Goal: Information Seeking & Learning: Learn about a topic

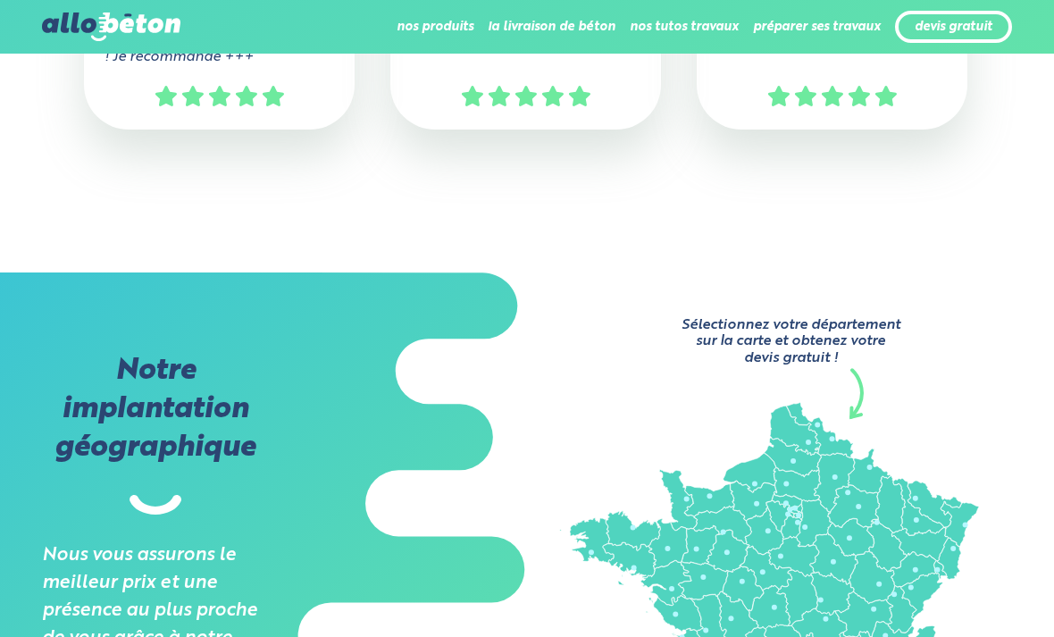
scroll to position [1204, 0]
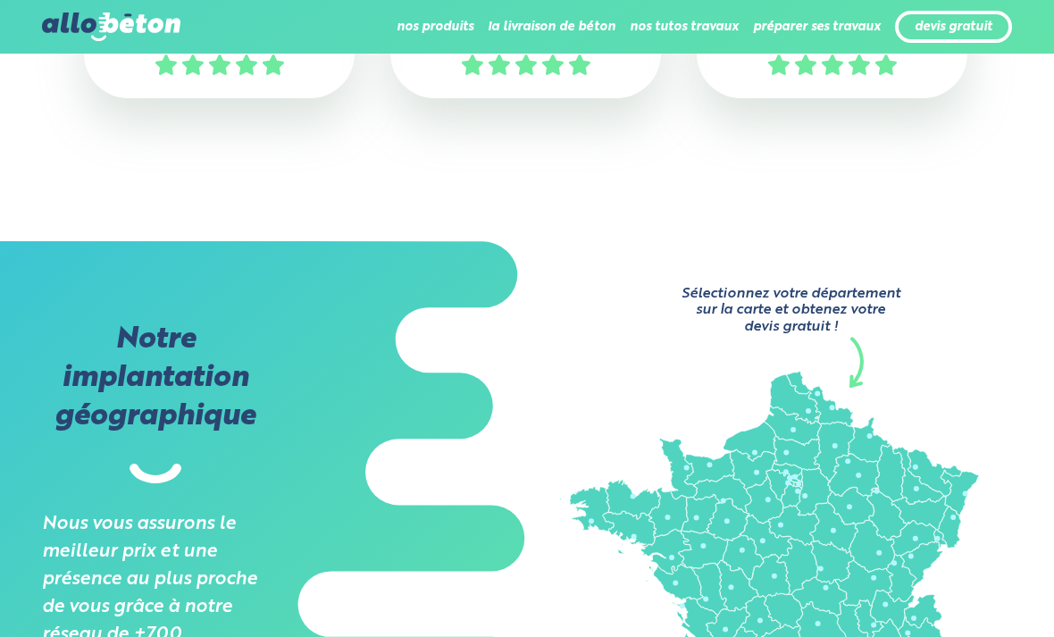
click at [917, 350] on div "Sélectionnez votre département sur la carte et obtenez votre devis gratuit ! >>…" at bounding box center [790, 538] width 527 height 594
click at [669, 545] on icon at bounding box center [666, 552] width 51 height 45
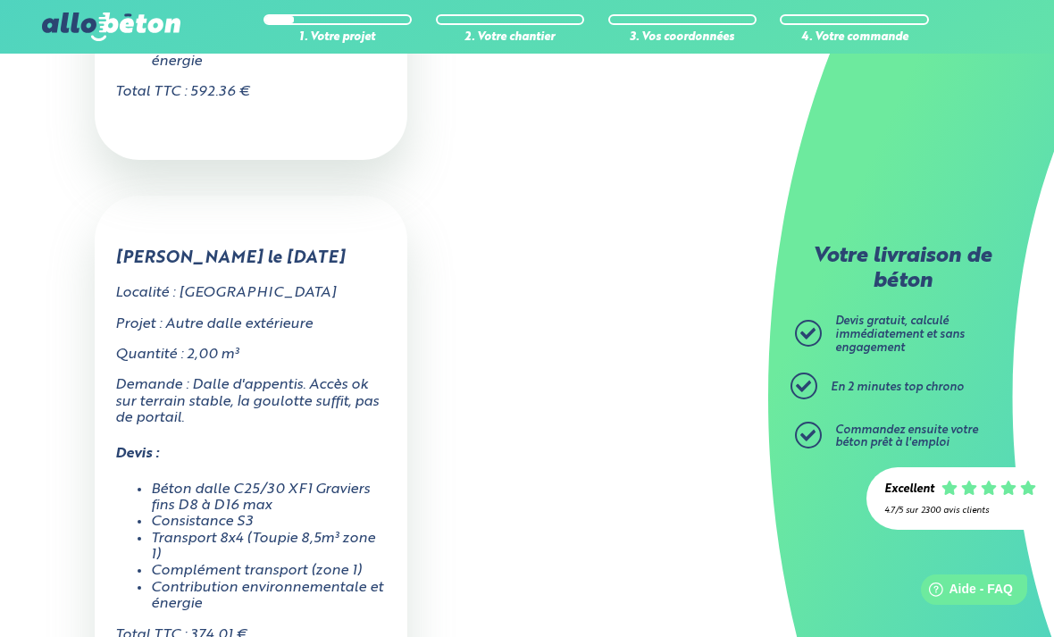
scroll to position [4088, 0]
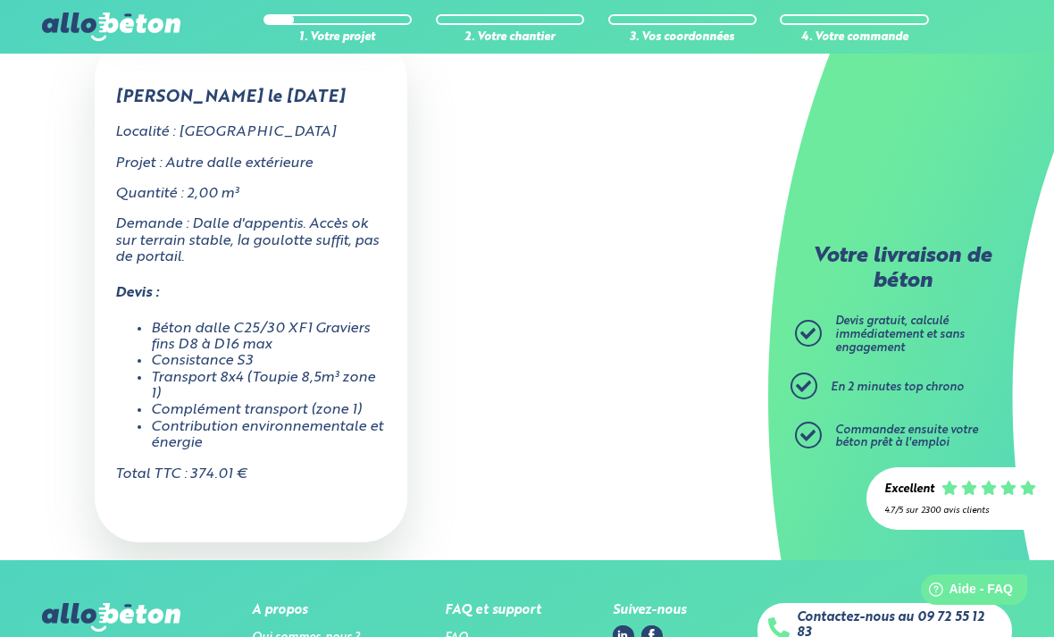
click at [317, 632] on link "Qui sommes-nous ?" at bounding box center [306, 638] width 108 height 12
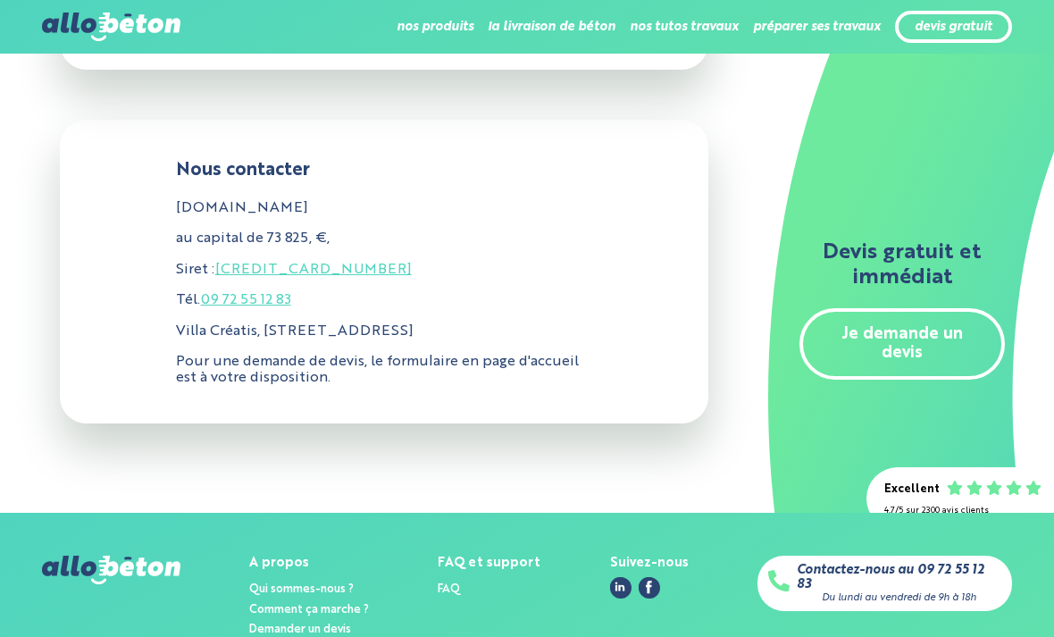
scroll to position [819, 0]
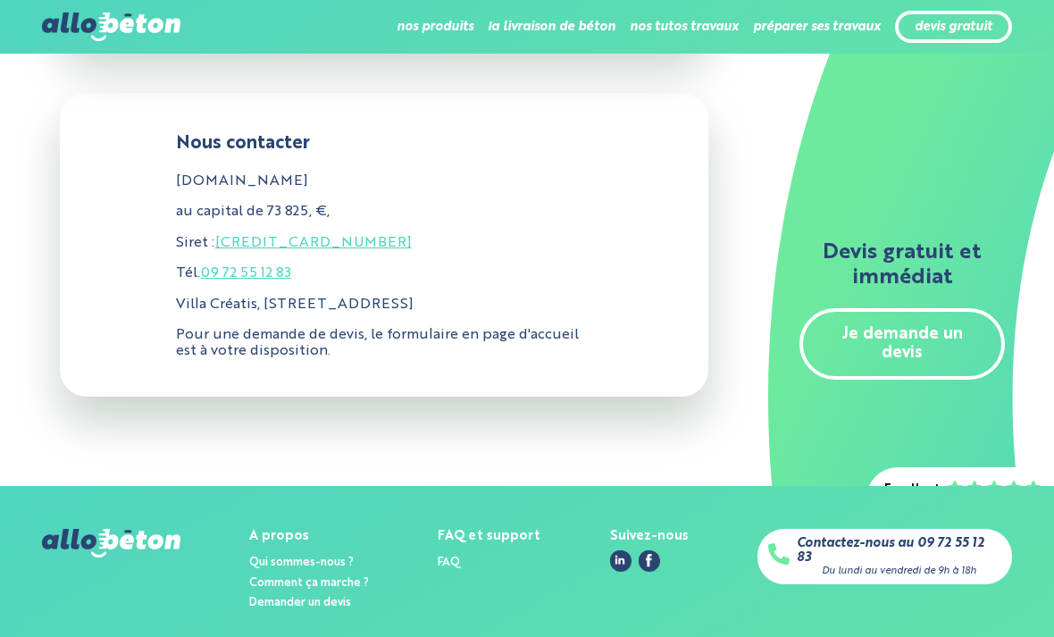
click at [341, 577] on link "Comment ça marche ?" at bounding box center [309, 583] width 120 height 12
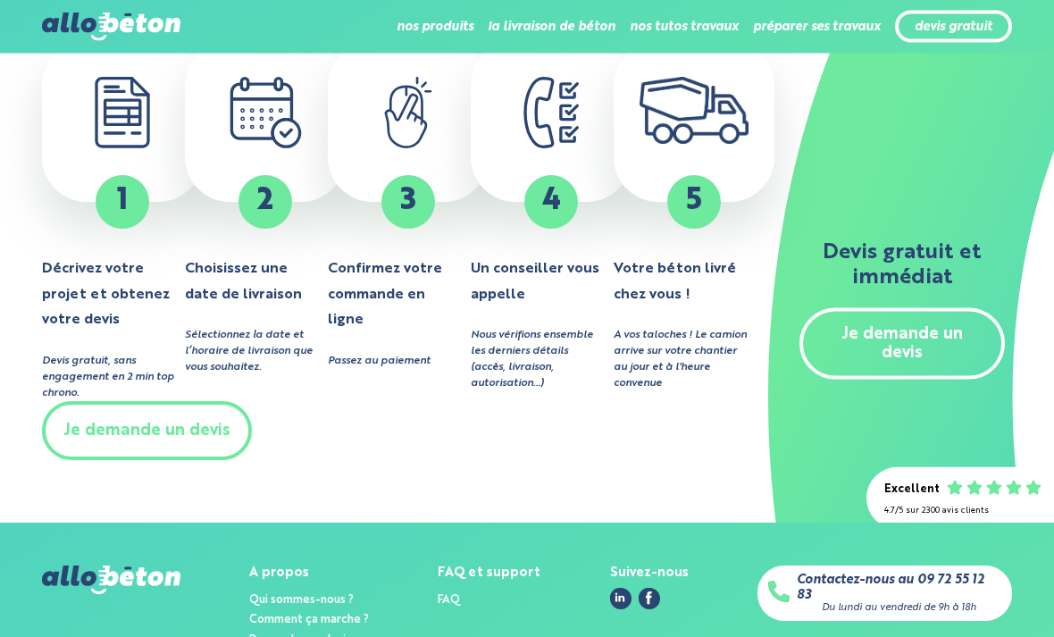
scroll to position [260, 0]
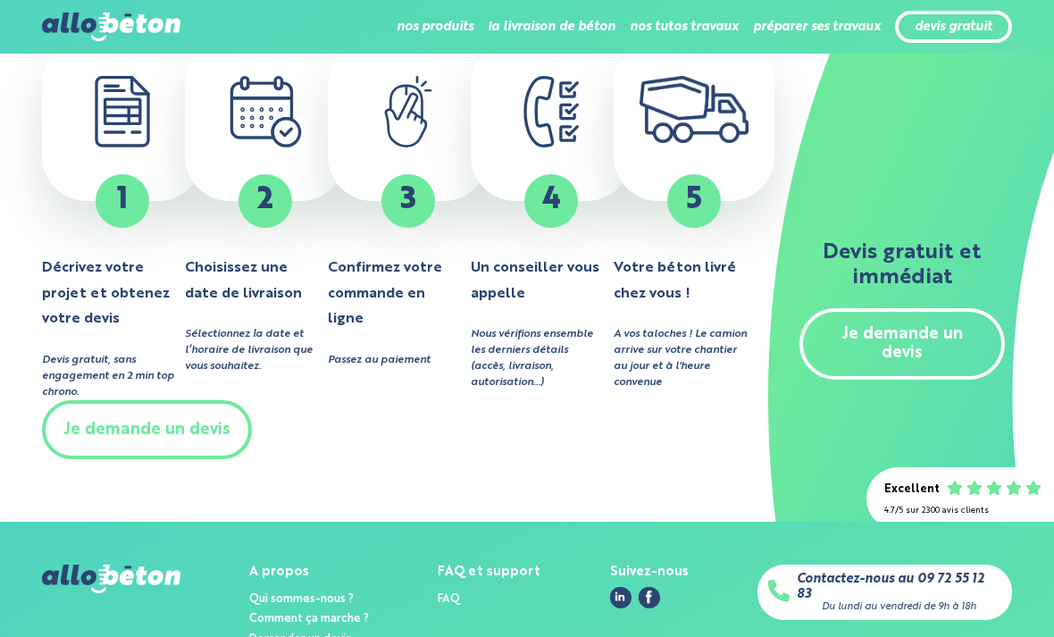
click at [508, 567] on div "FAQ et support" at bounding box center [489, 572] width 103 height 15
click at [509, 575] on div "FAQ et support FAQ" at bounding box center [489, 588] width 103 height 46
click at [487, 571] on div "FAQ et support" at bounding box center [489, 572] width 103 height 15
click at [452, 570] on div "FAQ et support" at bounding box center [489, 572] width 103 height 15
click at [457, 600] on link "FAQ" at bounding box center [449, 599] width 22 height 12
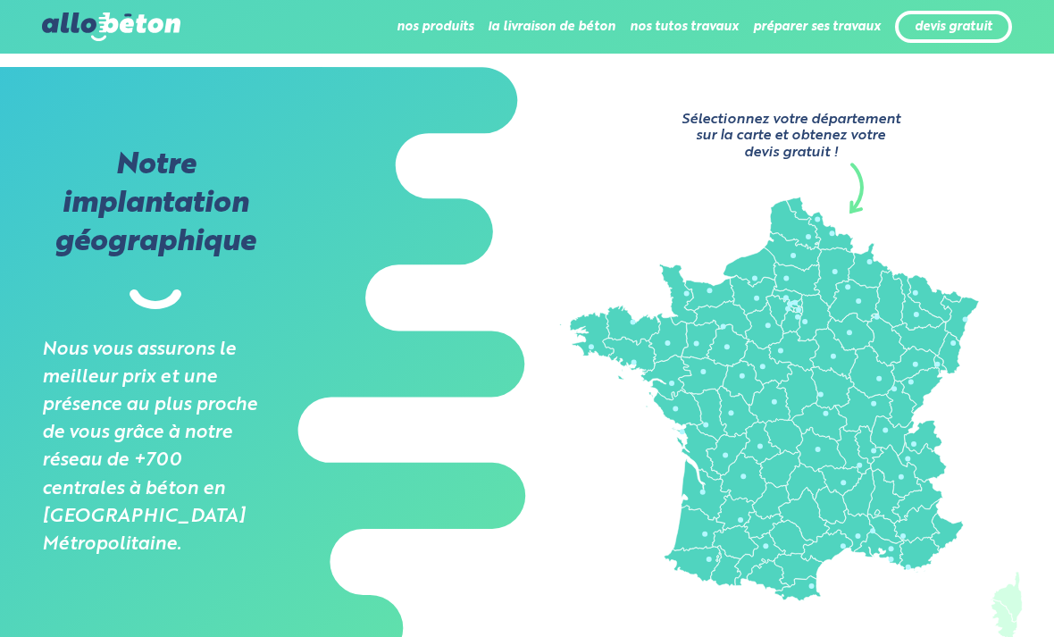
scroll to position [1441, 0]
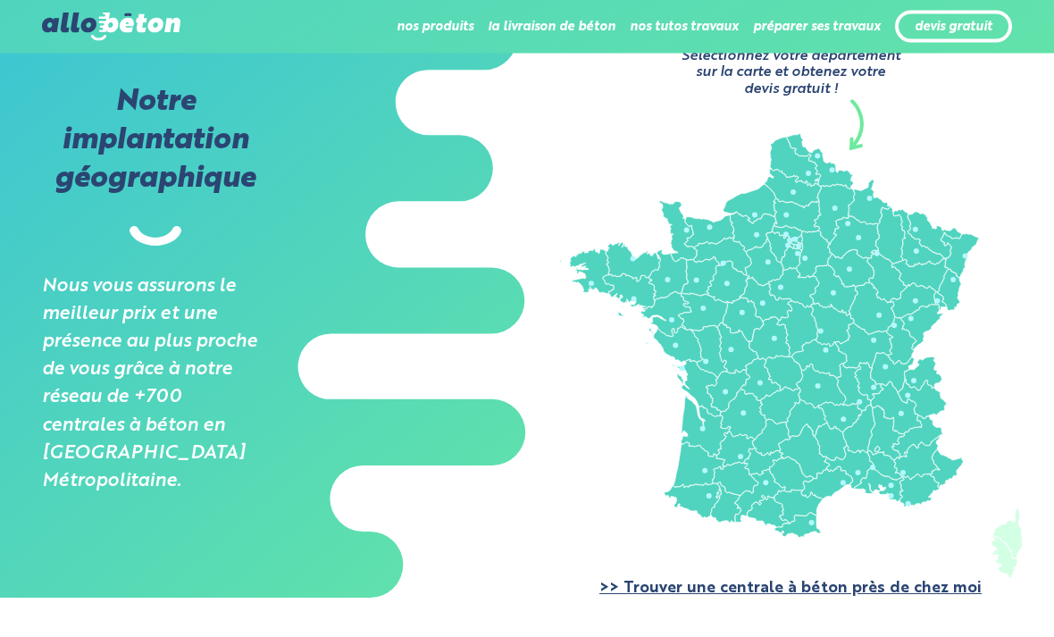
click at [786, 597] on link ">> Trouver une centrale à béton près de chez moi" at bounding box center [791, 589] width 382 height 15
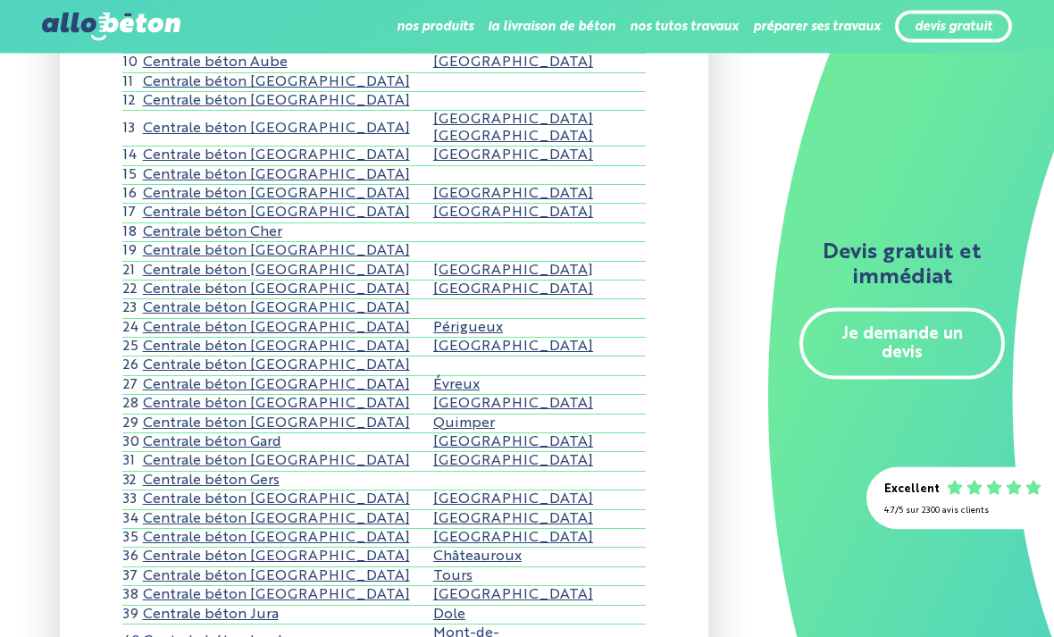
scroll to position [545, 0]
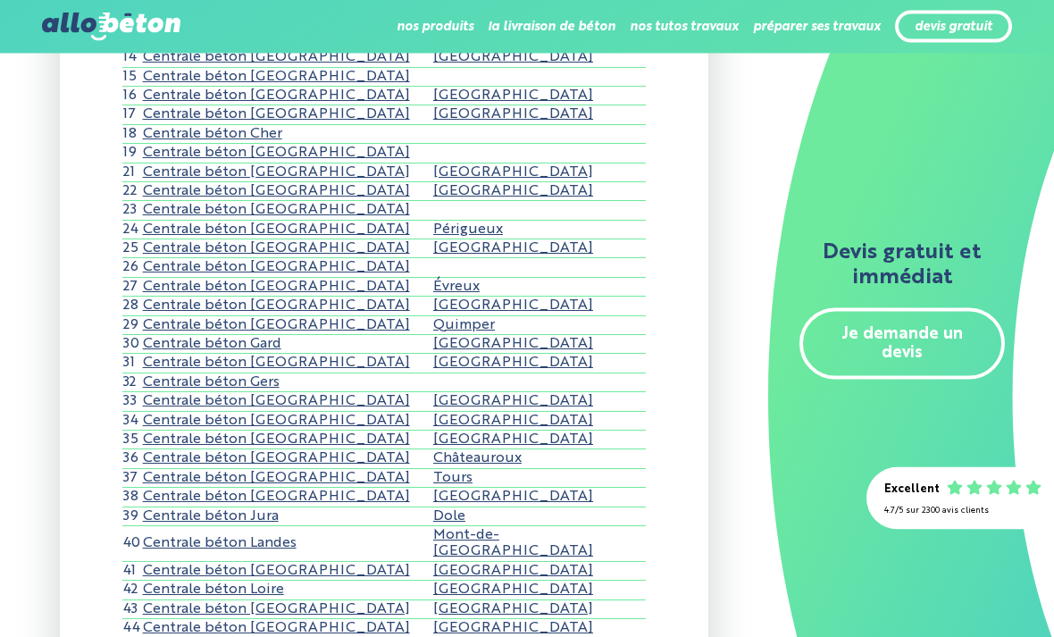
click at [346, 622] on link "Centrale béton Loire-Atlantique" at bounding box center [276, 629] width 267 height 14
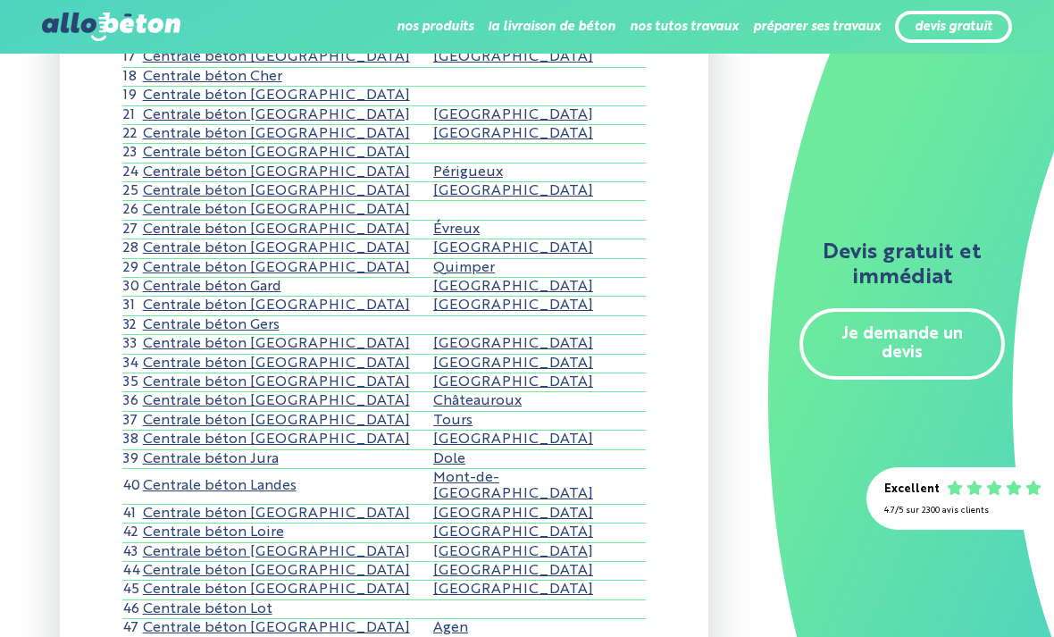
click at [0, 0] on link "Quelle épaisseur pour une dalle de béton ?" at bounding box center [0, 0] width 0 height 0
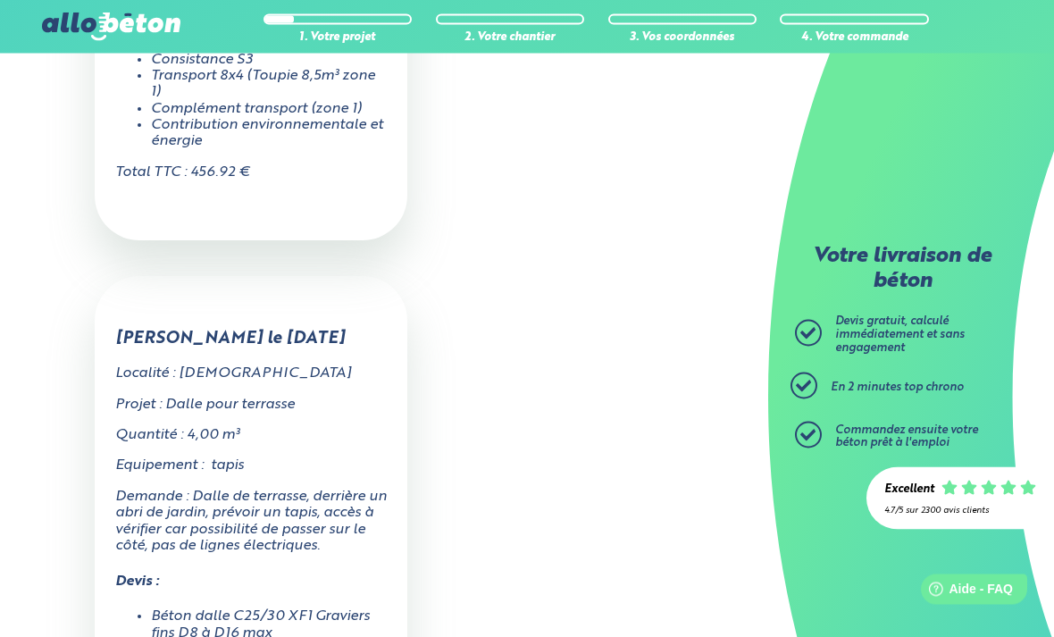
scroll to position [1515, 0]
click at [920, 519] on div "Excellent 4.7/5 sur 2300 avis clients" at bounding box center [961, 498] width 152 height 41
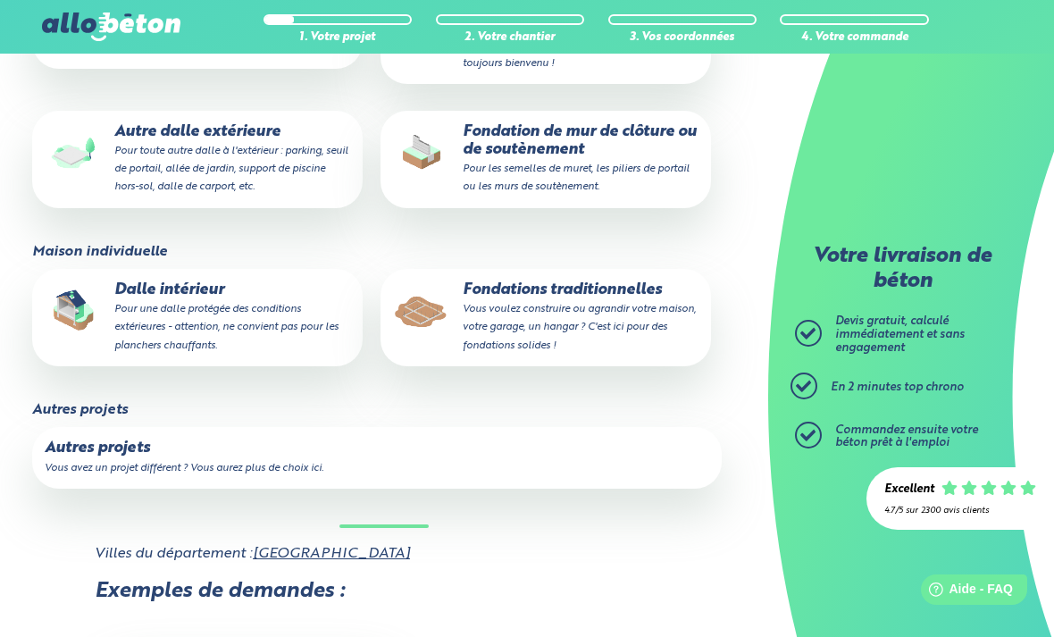
scroll to position [607, 0]
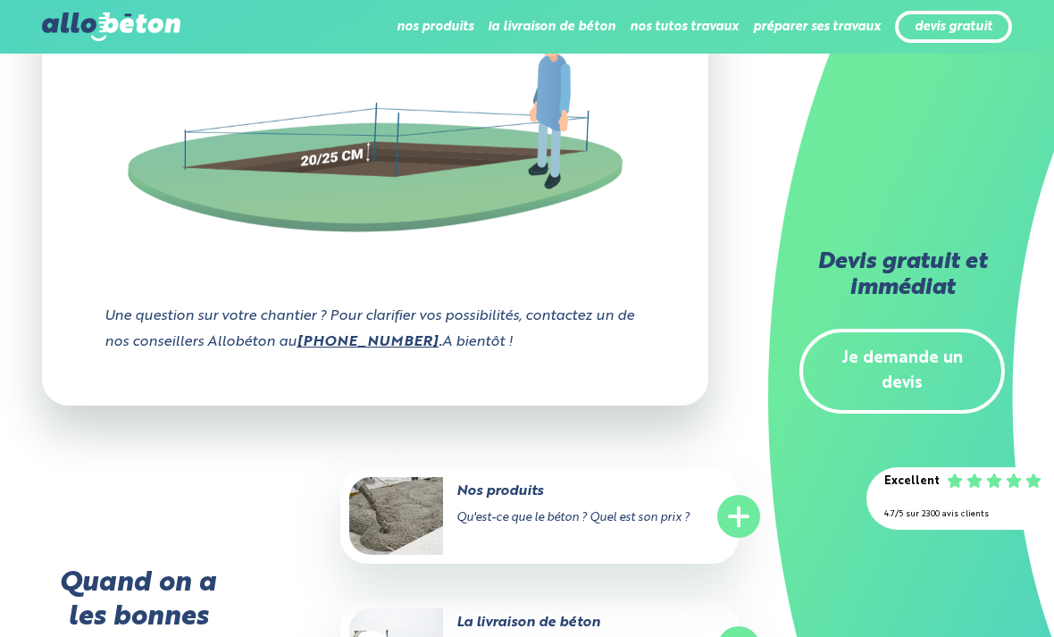
scroll to position [2961, 0]
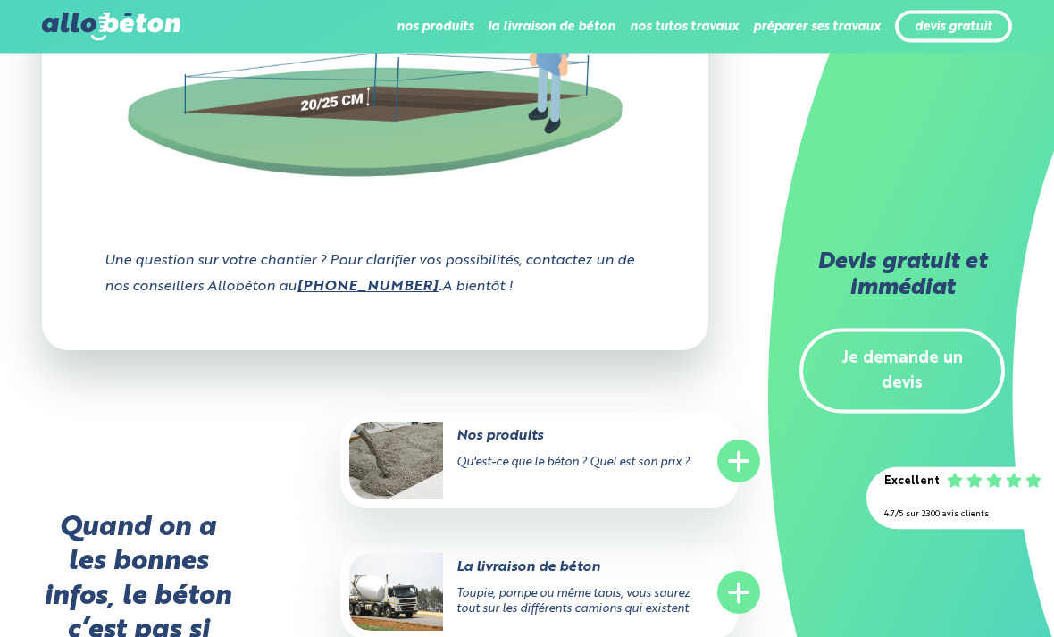
click at [740, 462] on line at bounding box center [739, 462] width 18 height 0
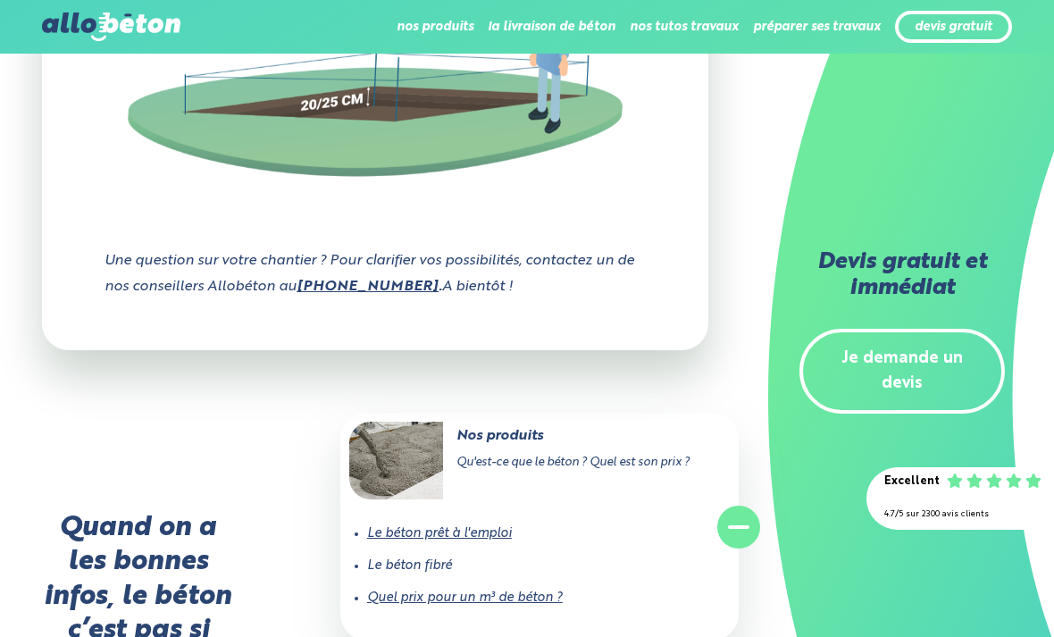
click at [536, 592] on link "Quel prix pour un m³ de béton ?" at bounding box center [465, 598] width 196 height 13
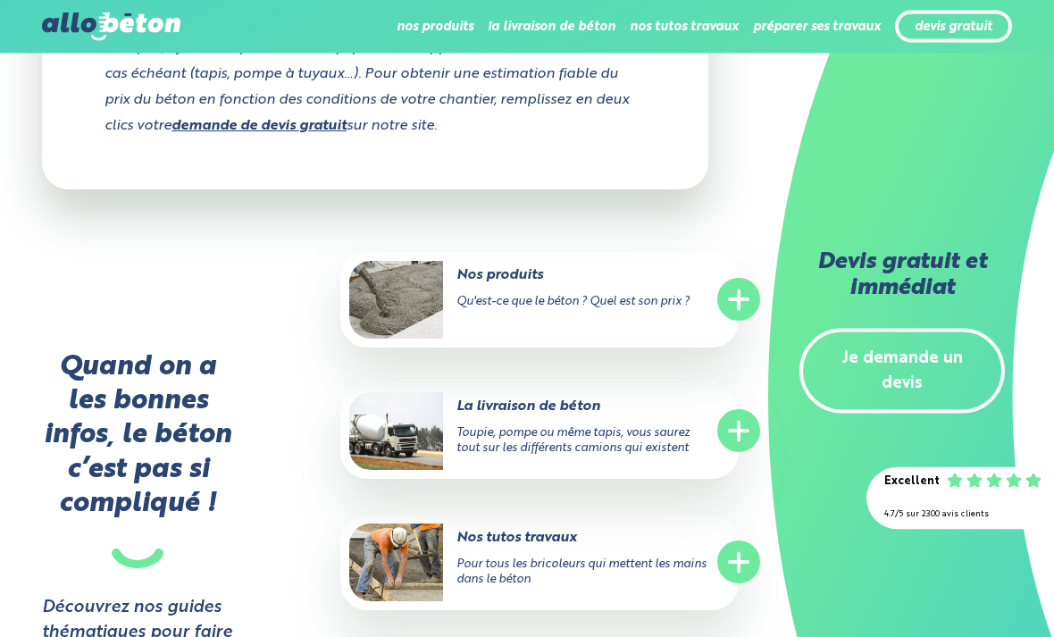
scroll to position [2116, 0]
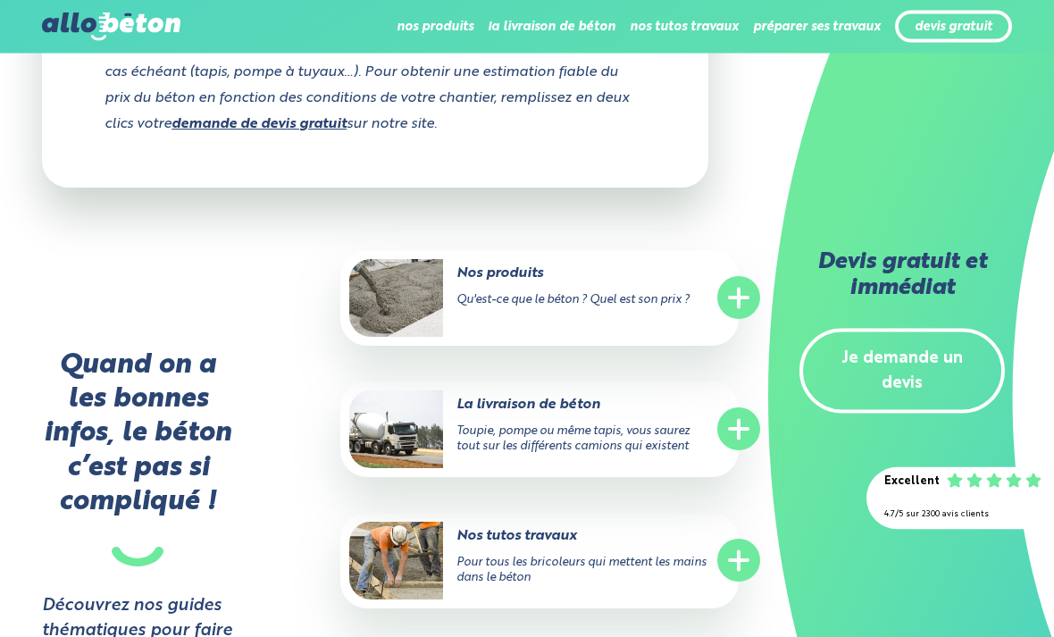
click at [743, 430] on line at bounding box center [739, 430] width 18 height 0
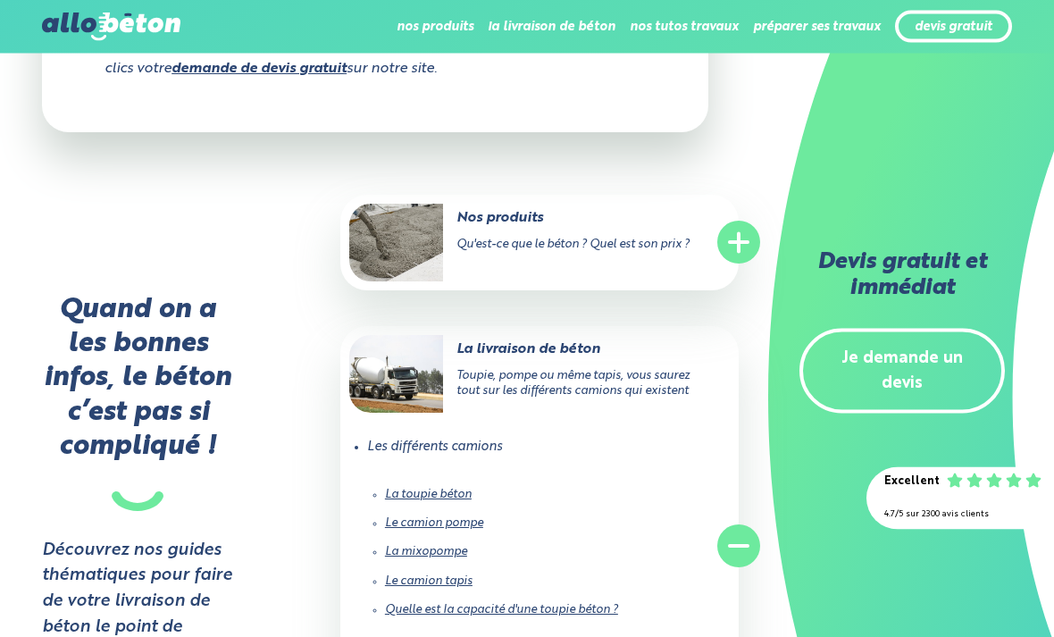
scroll to position [2172, 0]
click at [458, 517] on link "Le camion pompe" at bounding box center [434, 523] width 98 height 12
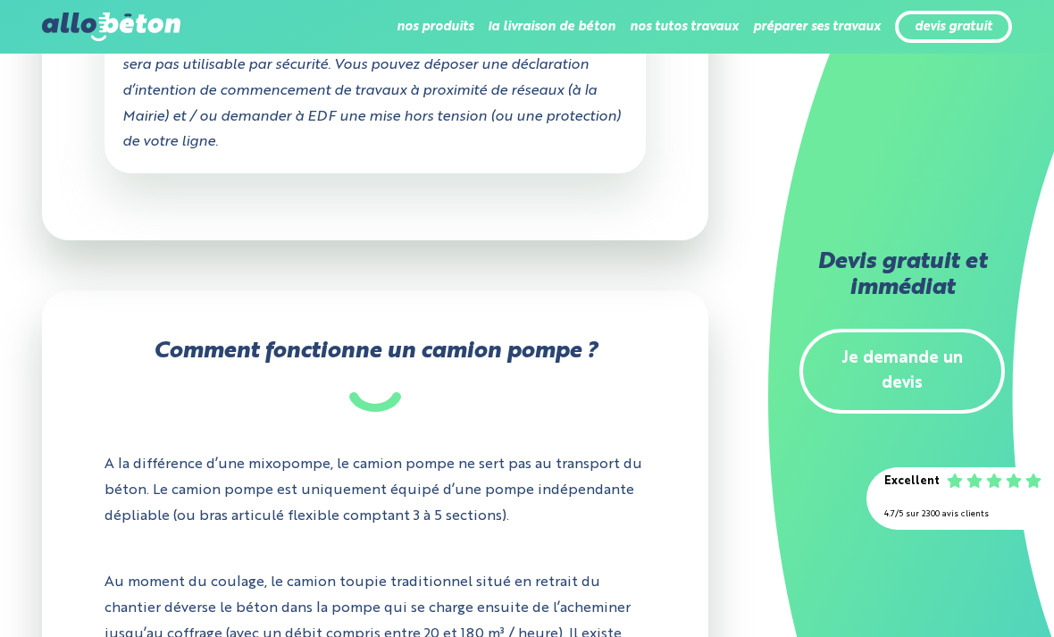
scroll to position [1095, 0]
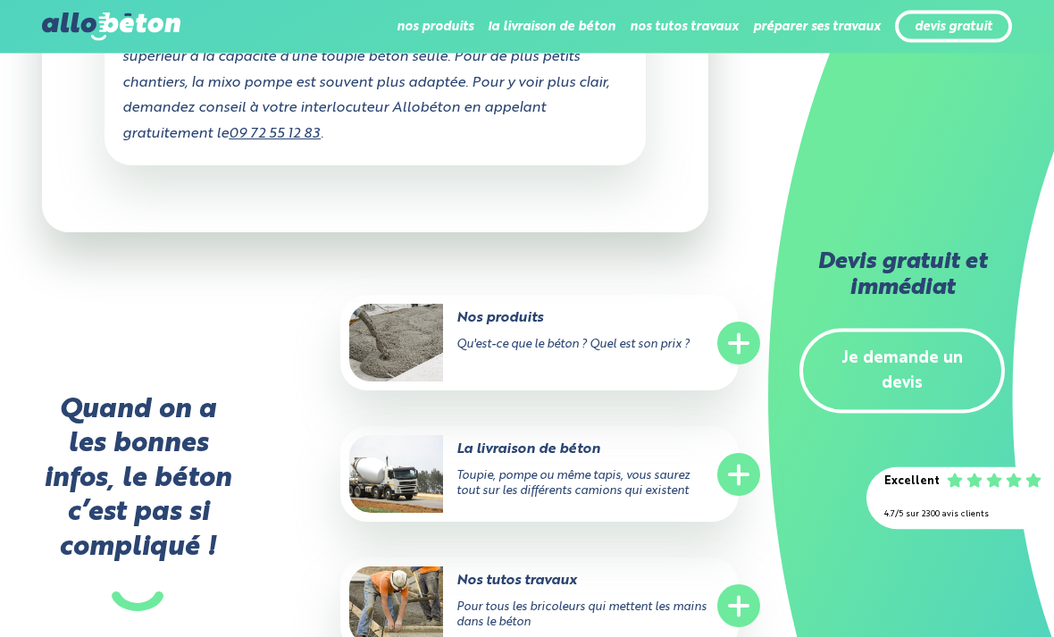
scroll to position [2665, 0]
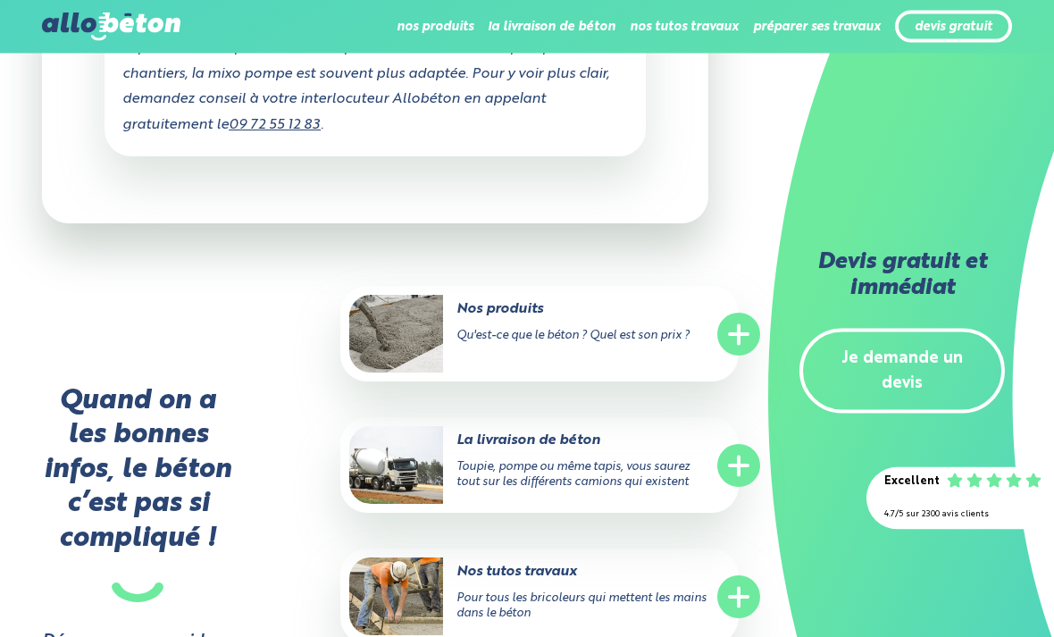
click at [739, 457] on line at bounding box center [739, 466] width 0 height 18
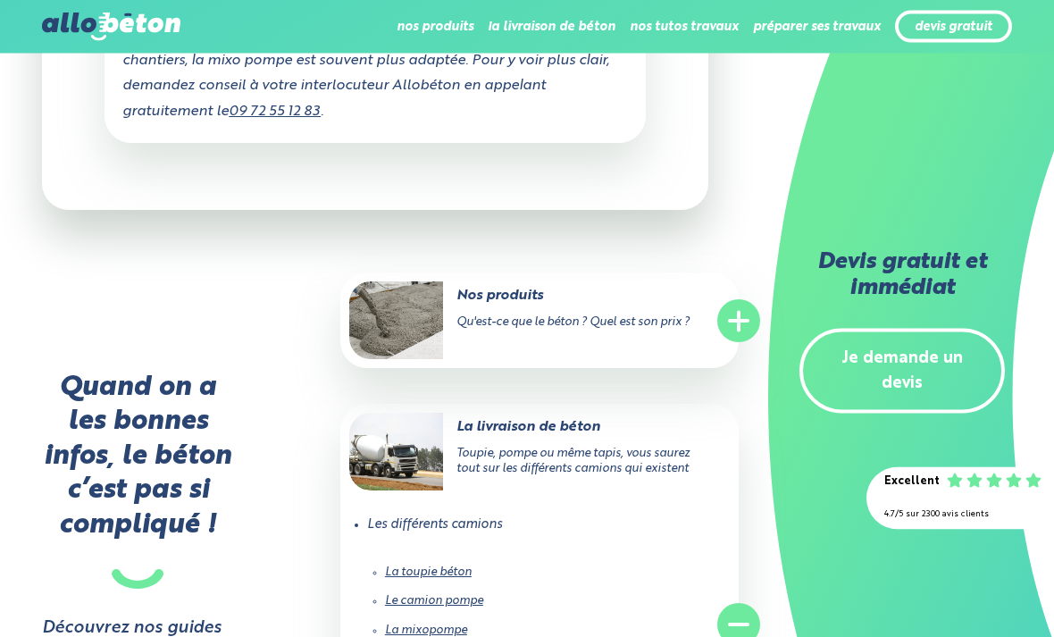
scroll to position [2757, 0]
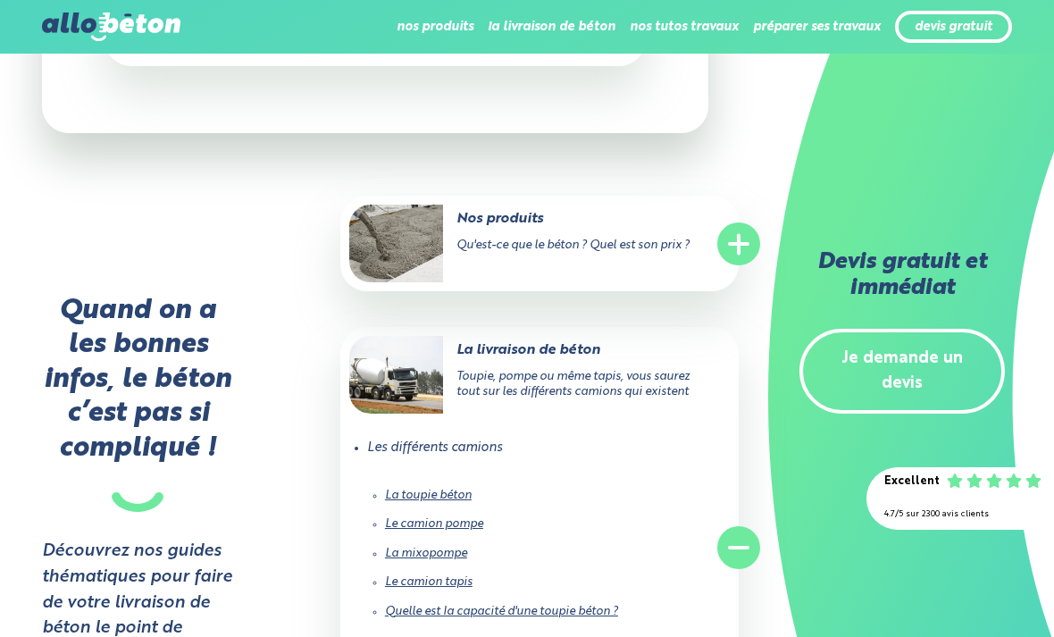
click at [430, 548] on link "La mixopompe" at bounding box center [426, 554] width 82 height 12
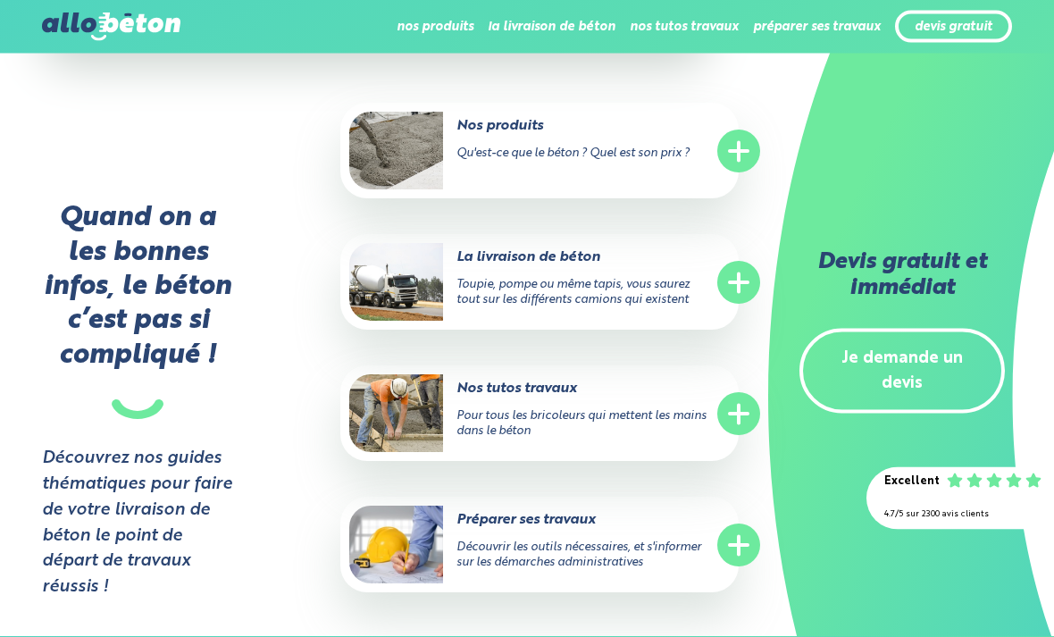
scroll to position [2915, 0]
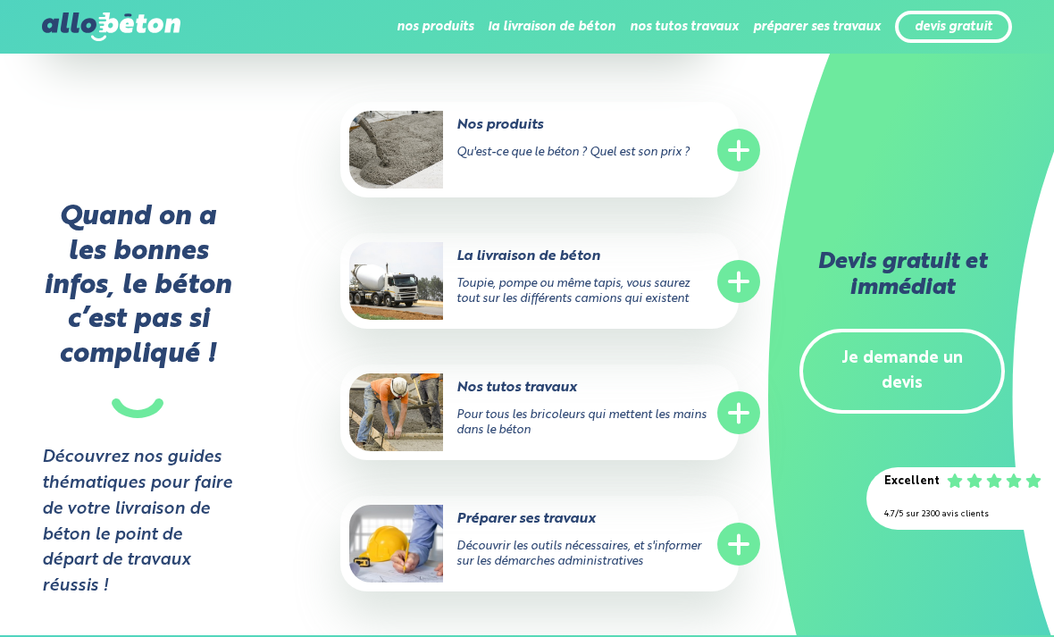
click at [746, 265] on circle at bounding box center [739, 281] width 43 height 43
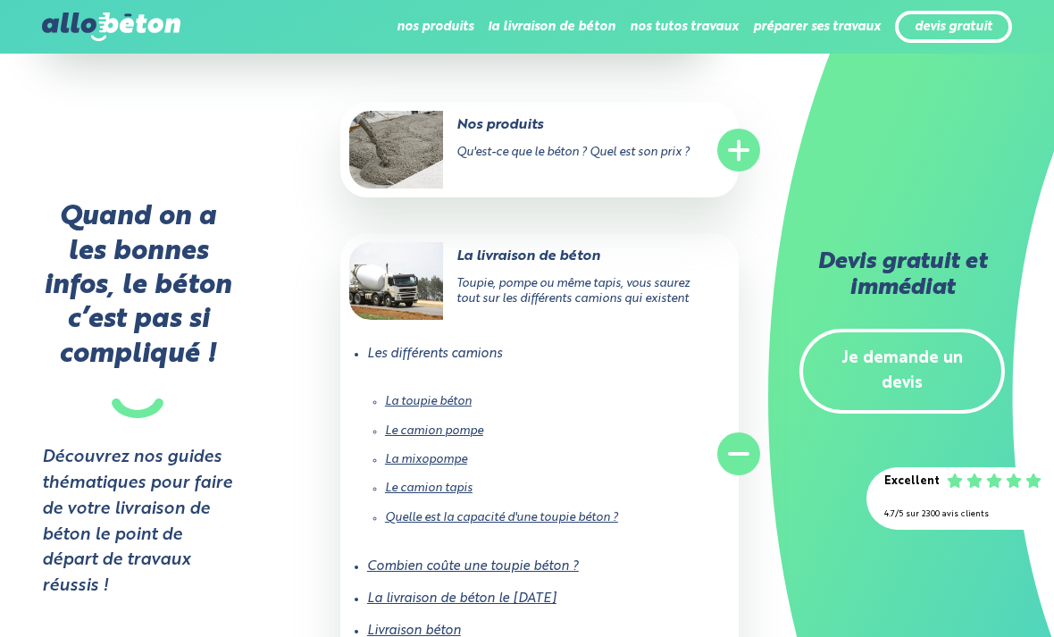
click at [425, 625] on link "Livraison béton" at bounding box center [414, 631] width 94 height 13
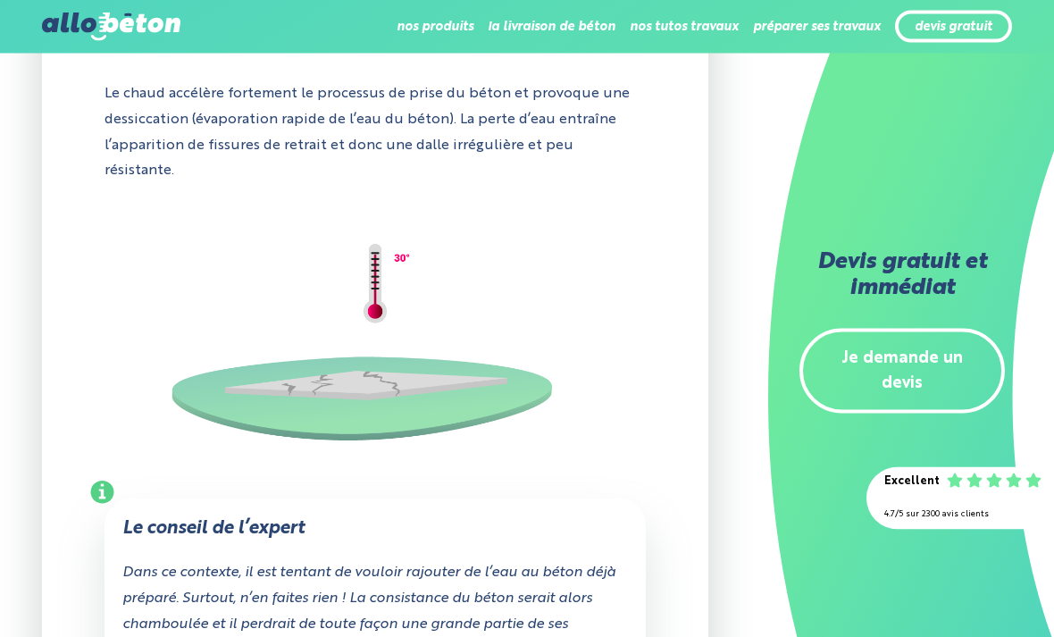
scroll to position [4469, 0]
click at [0, 0] on li "Calculer le volume de béton" at bounding box center [0, 0] width 0 height 0
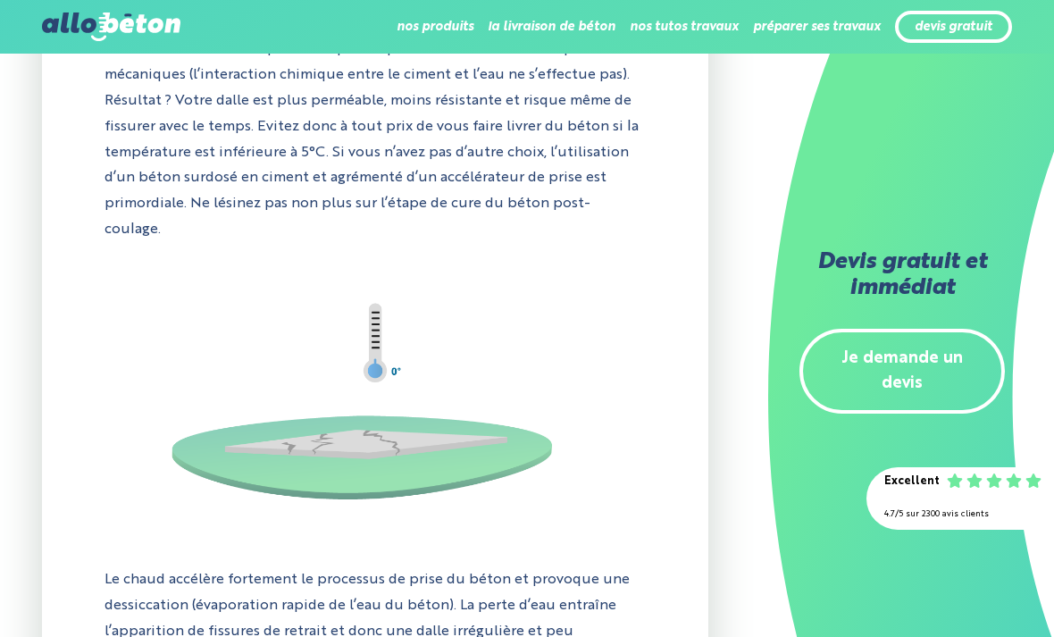
scroll to position [3973, 0]
